Goal: Information Seeking & Learning: Find specific fact

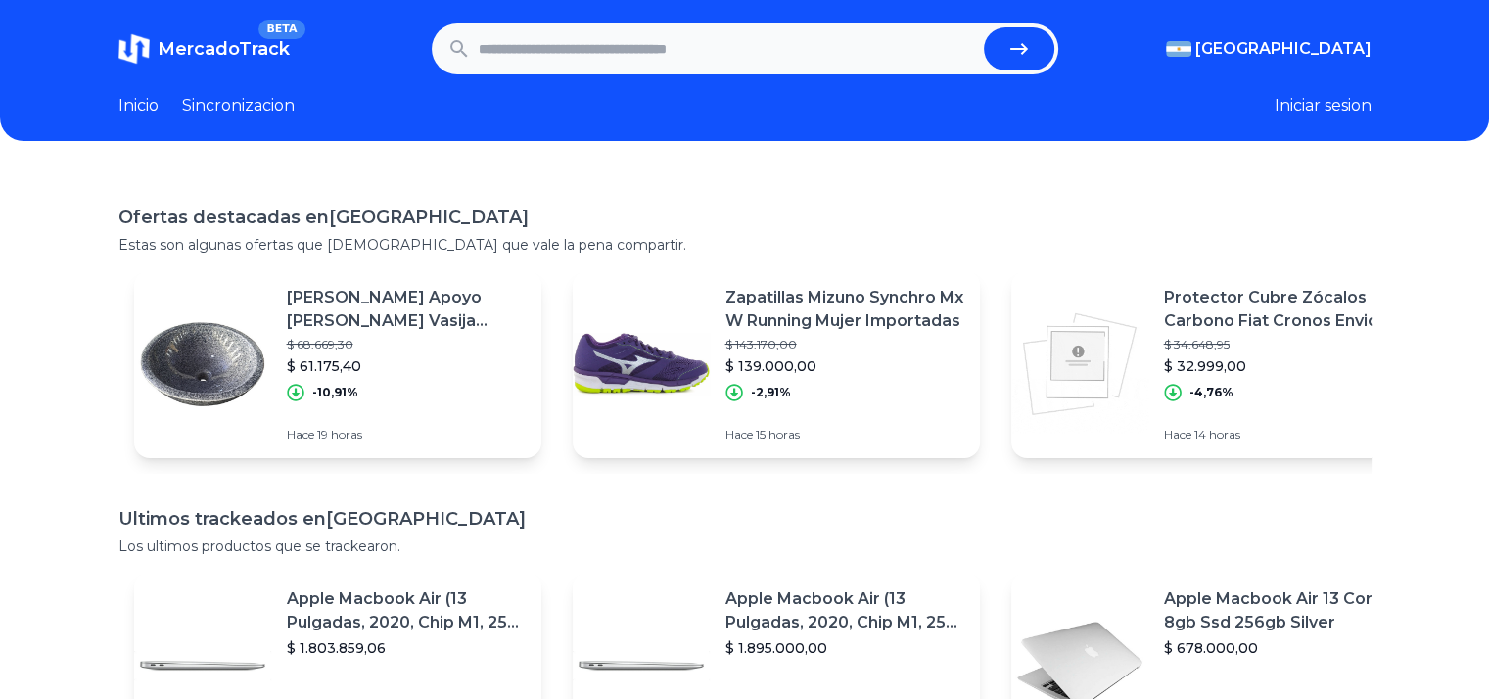
click at [549, 44] on input "text" at bounding box center [727, 48] width 497 height 43
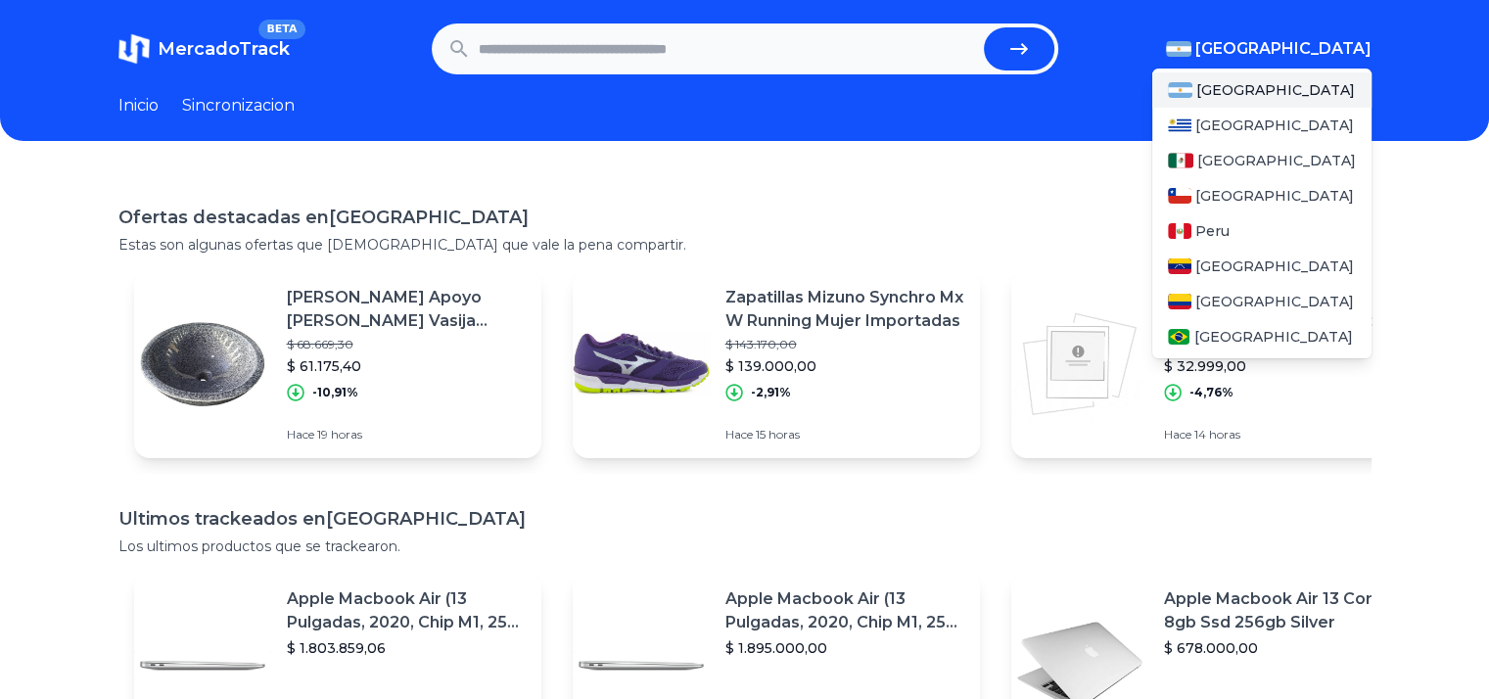
click at [1303, 41] on span "[GEOGRAPHIC_DATA]" at bounding box center [1283, 48] width 176 height 23
click at [1215, 158] on span "[GEOGRAPHIC_DATA]" at bounding box center [1276, 161] width 159 height 20
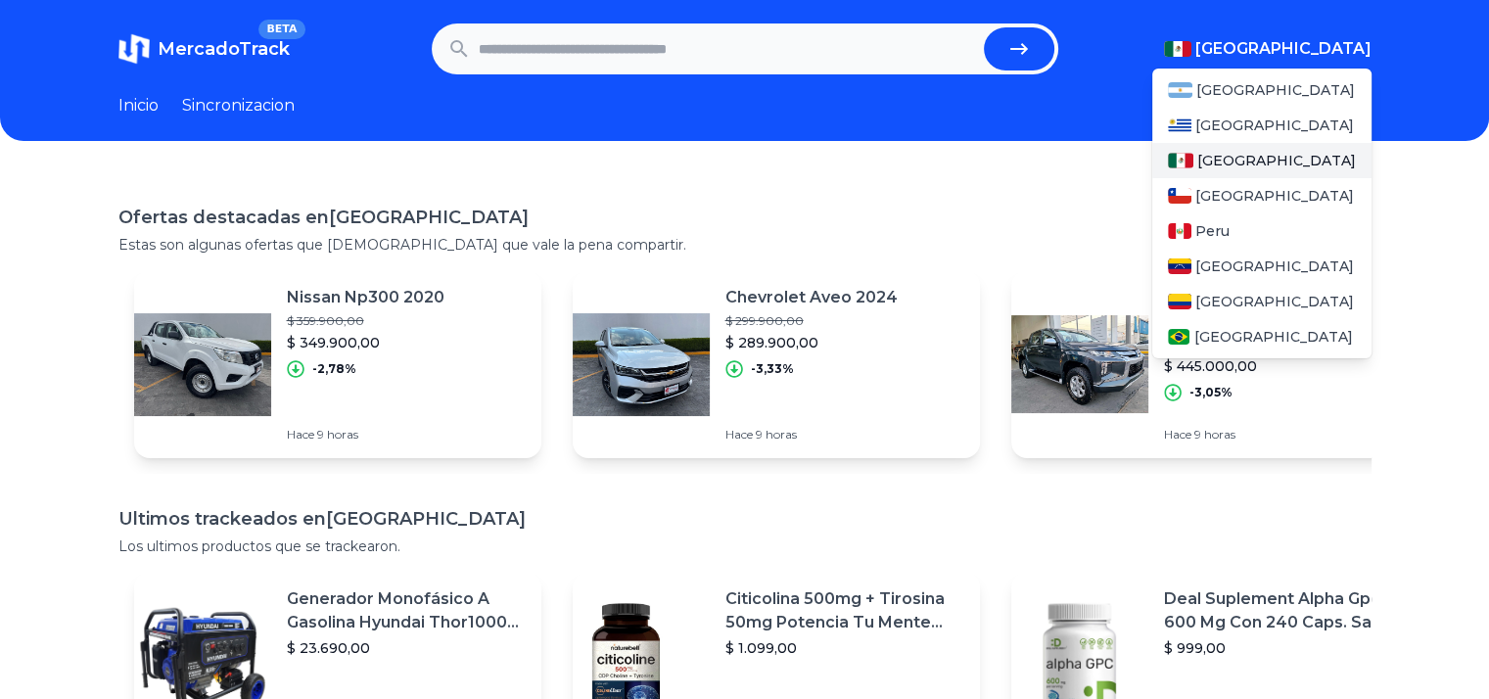
click at [1215, 158] on span "[GEOGRAPHIC_DATA]" at bounding box center [1276, 161] width 159 height 20
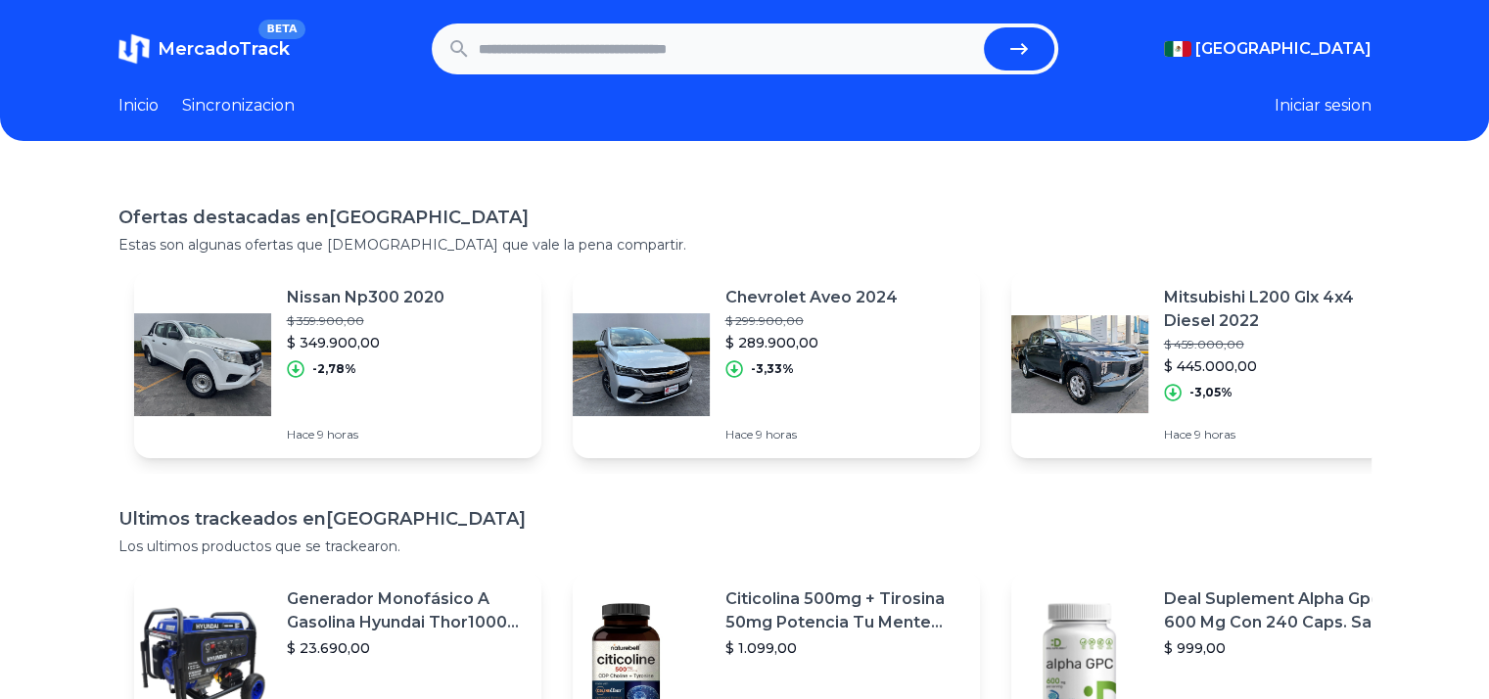
click at [682, 63] on input "text" at bounding box center [727, 48] width 497 height 43
click at [554, 69] on input "text" at bounding box center [727, 48] width 497 height 43
type input "*******"
click at [984, 27] on button "submit" at bounding box center [1019, 48] width 70 height 43
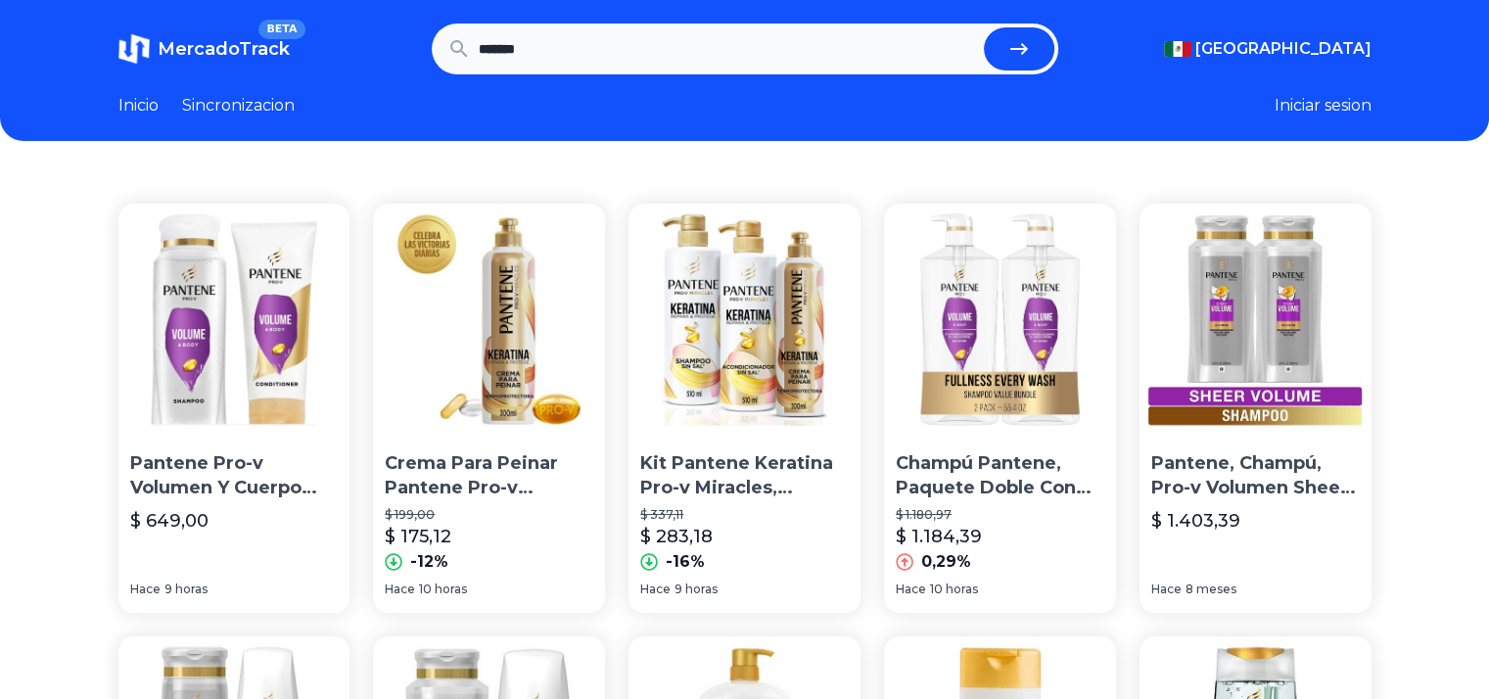
scroll to position [101, 0]
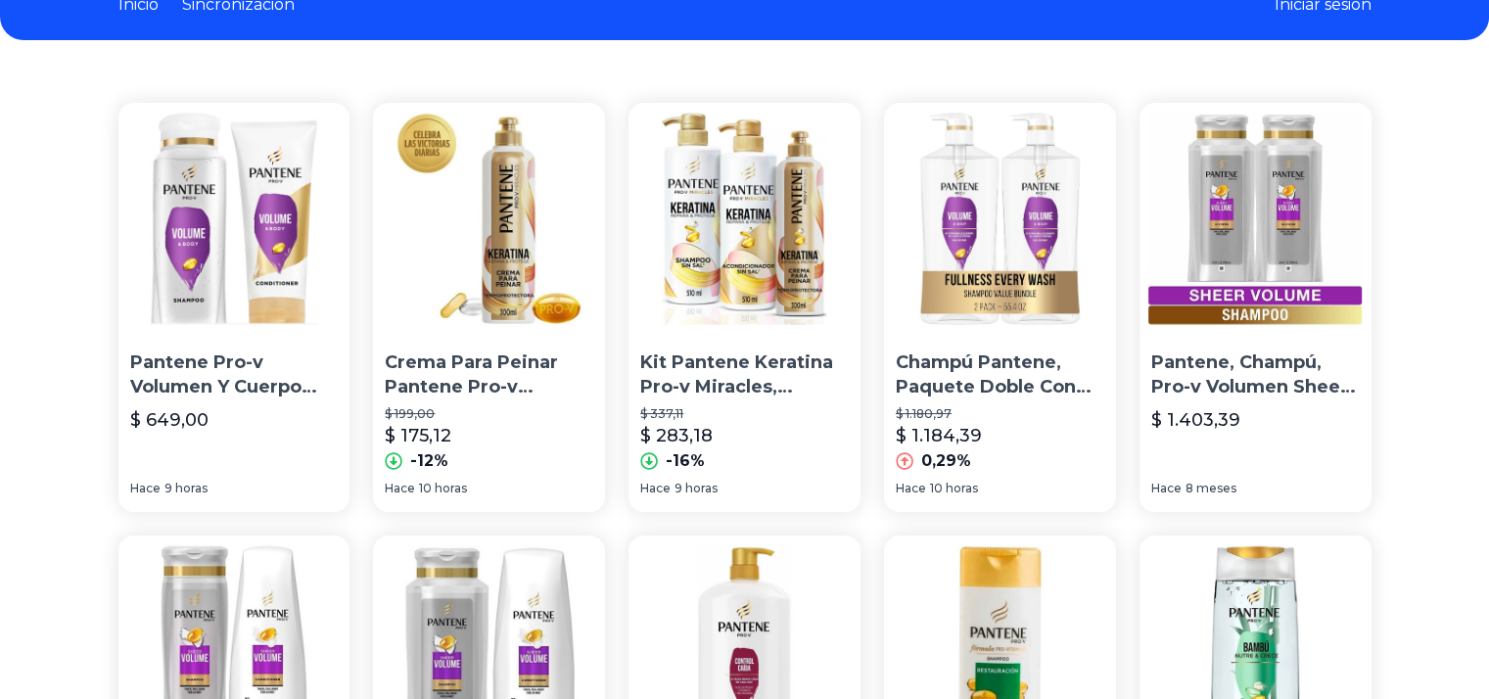
click at [490, 241] on img at bounding box center [489, 219] width 232 height 232
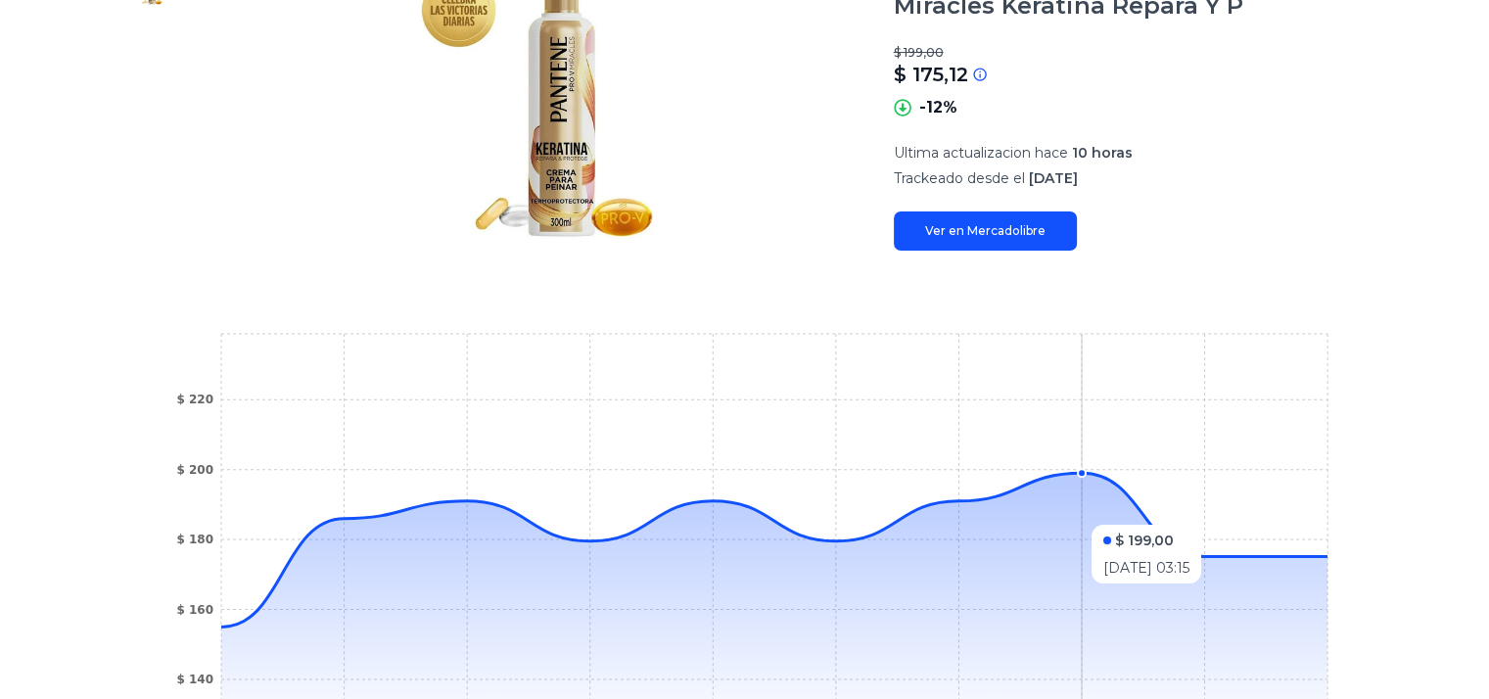
scroll to position [51, 0]
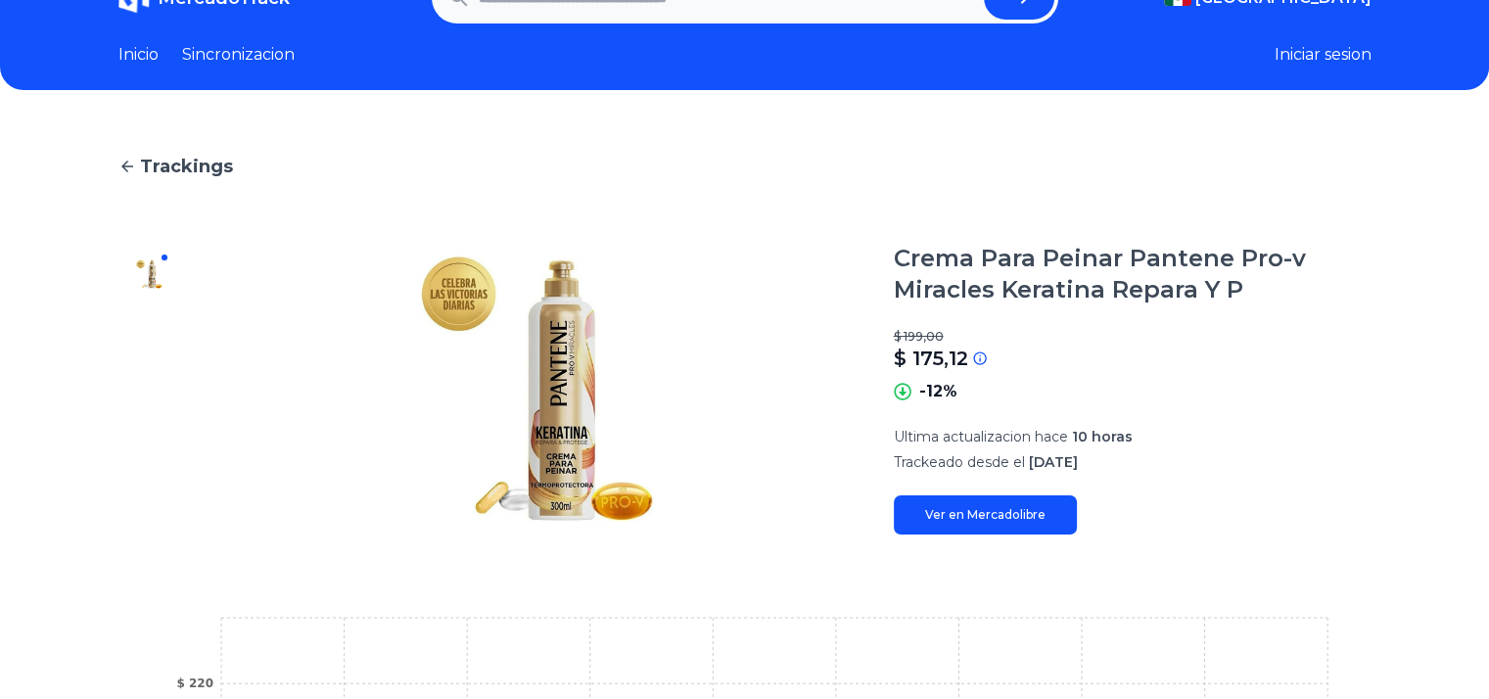
click at [982, 524] on link "Ver en Mercadolibre" at bounding box center [985, 514] width 183 height 39
click at [955, 521] on link "Ver en Mercadolibre" at bounding box center [985, 514] width 183 height 39
